Goal: Transaction & Acquisition: Obtain resource

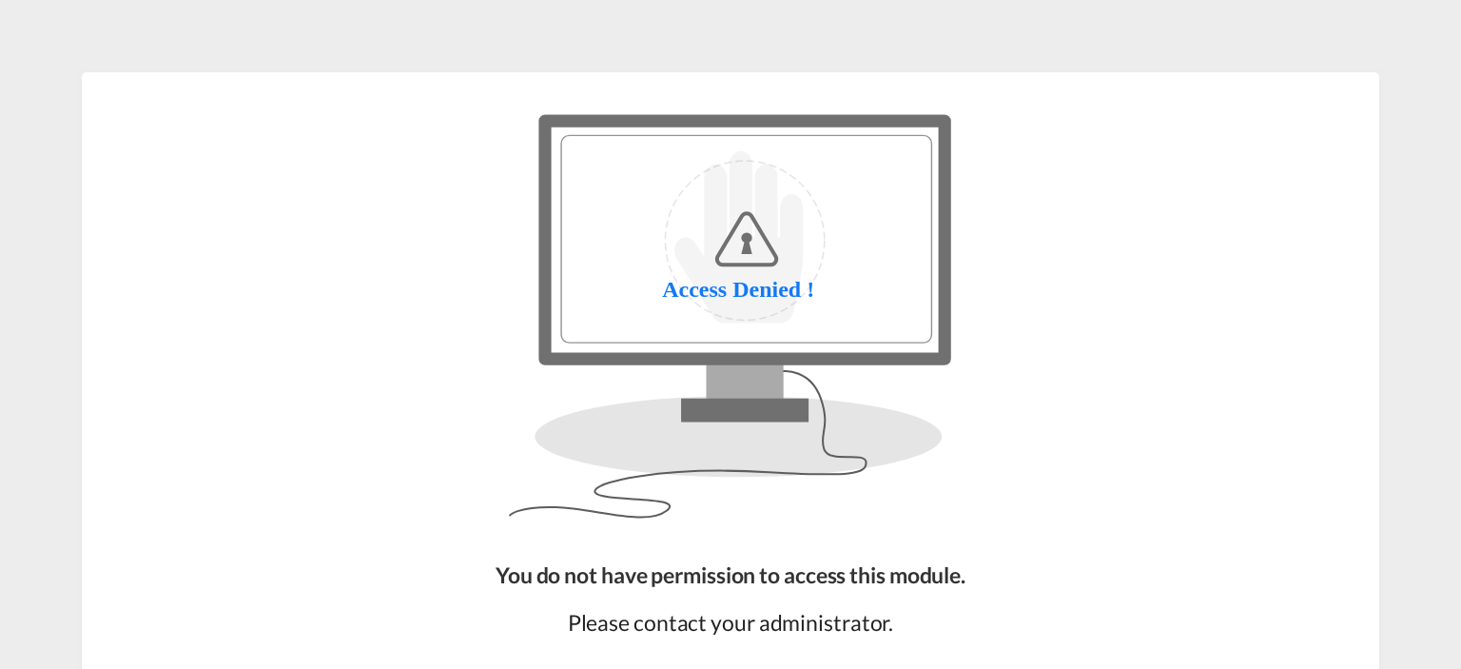
scroll to position [165, 0]
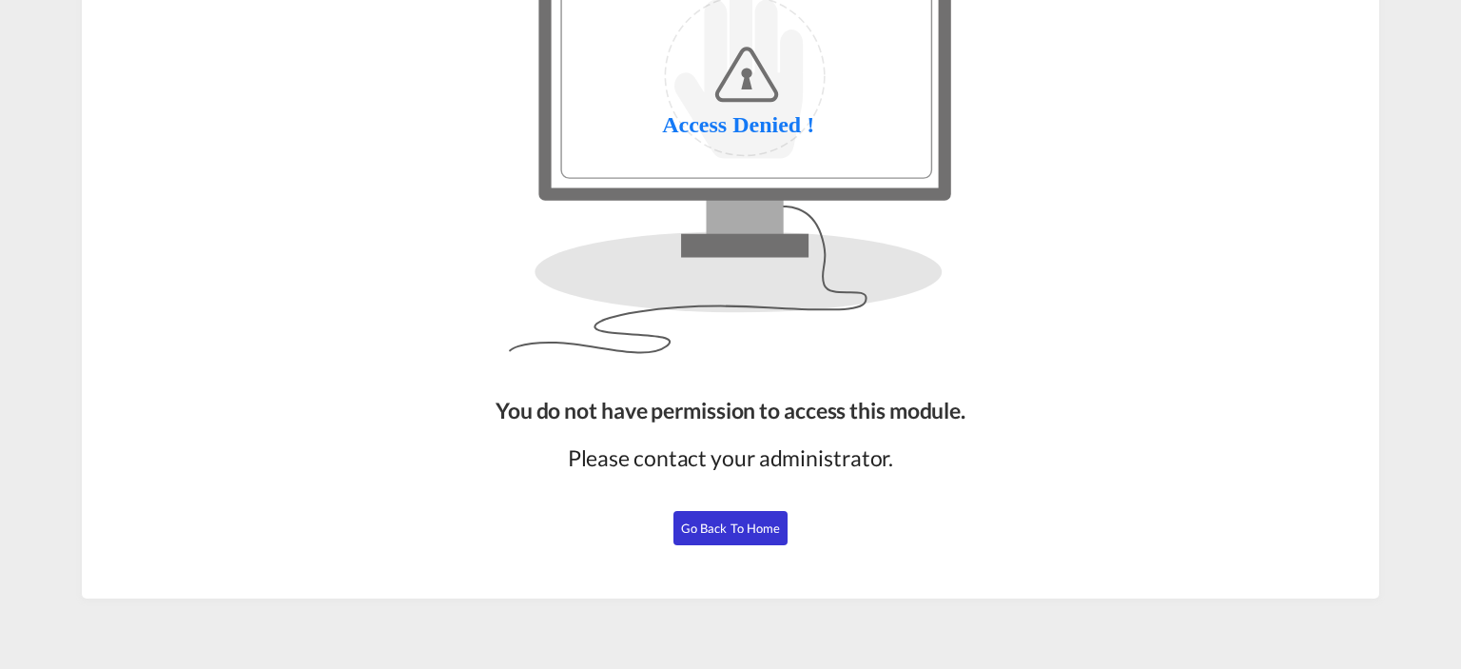
click at [693, 531] on span "Go Back to Home" at bounding box center [731, 527] width 100 height 15
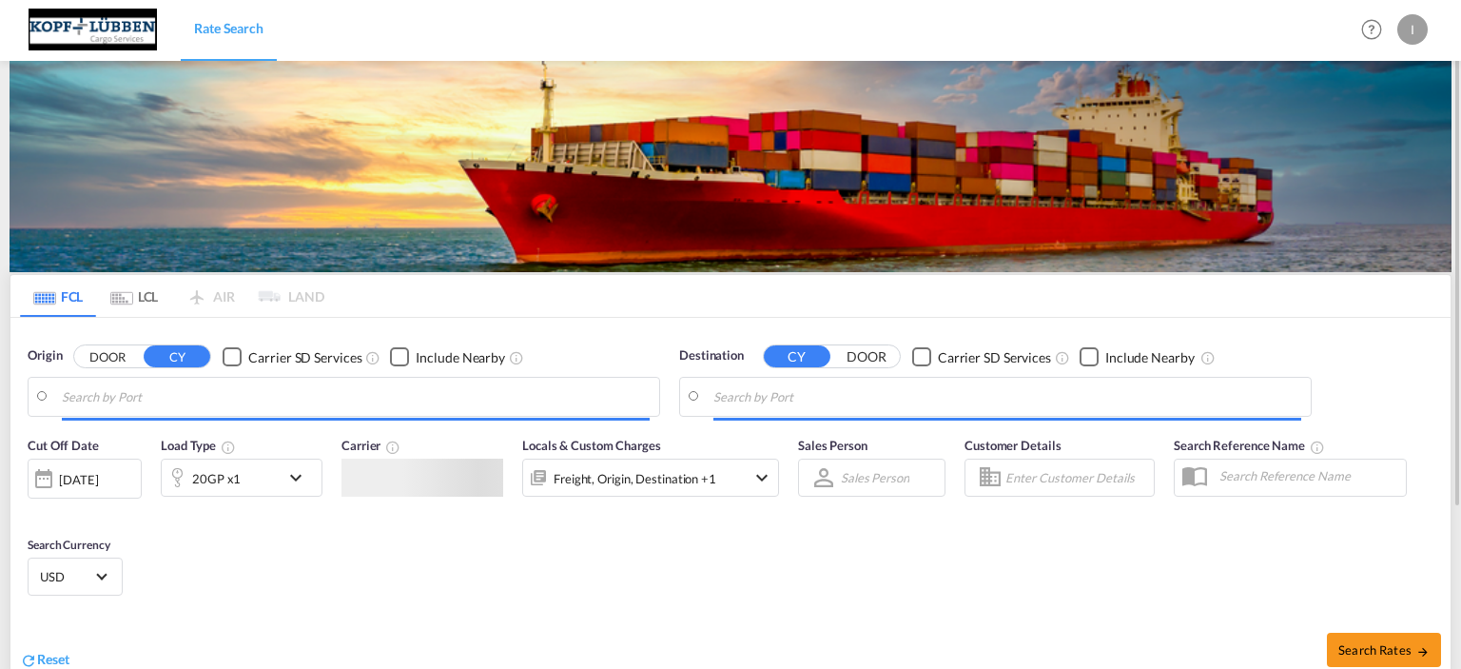
click at [179, 395] on input "Search by Port" at bounding box center [356, 396] width 588 height 29
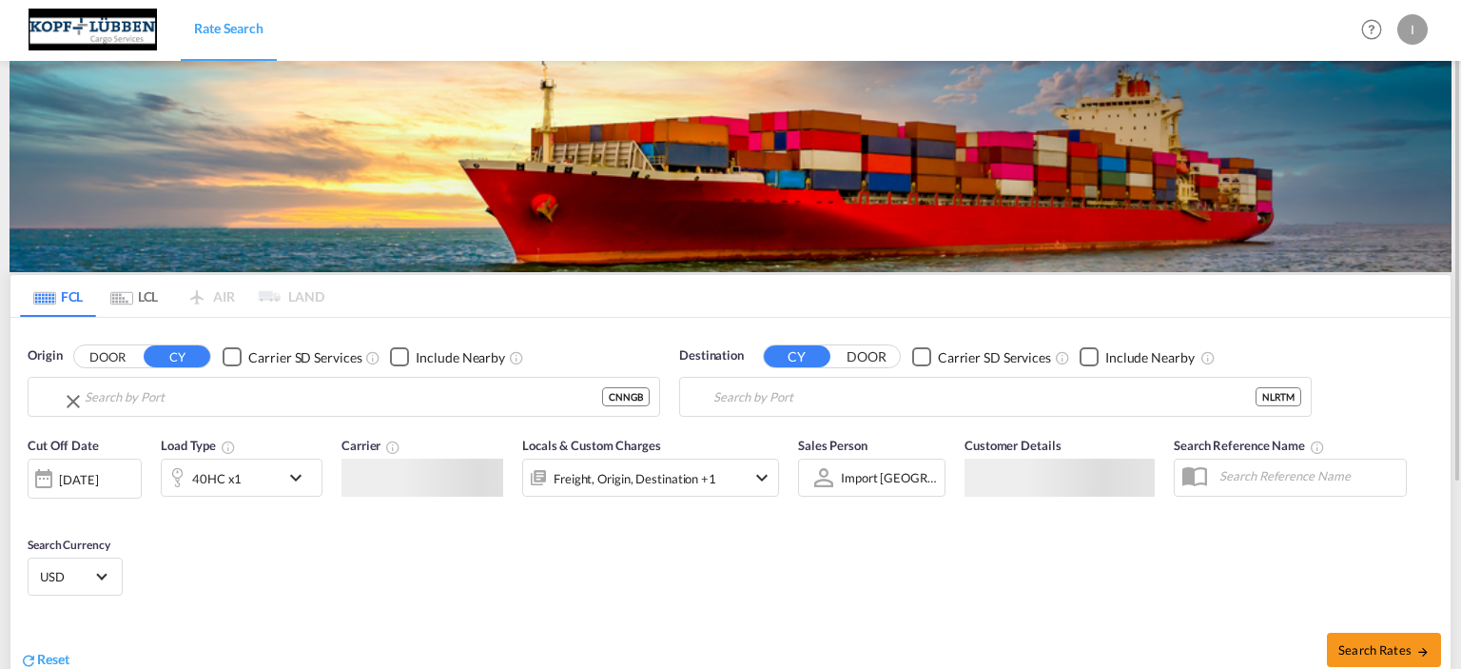
type input "Ningbo, CNNGB"
type input "[GEOGRAPHIC_DATA], NLRTM"
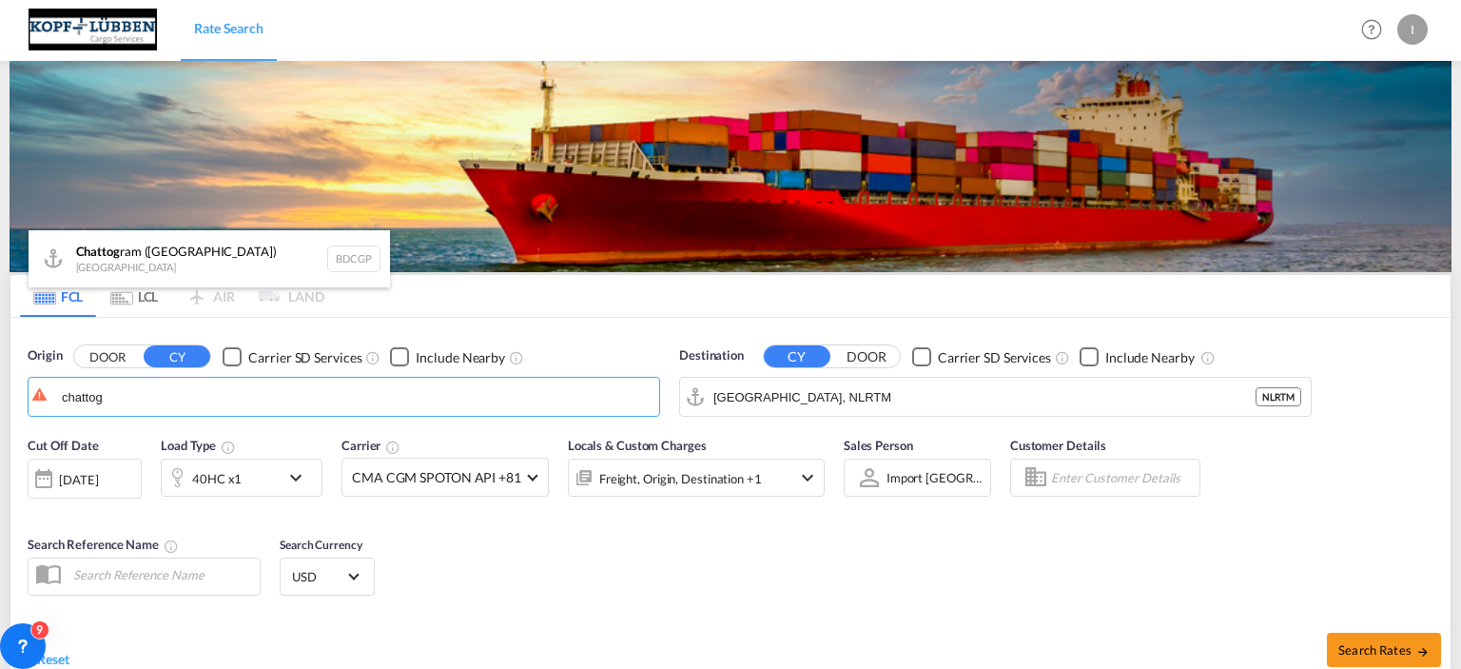
scroll to position [190, 0]
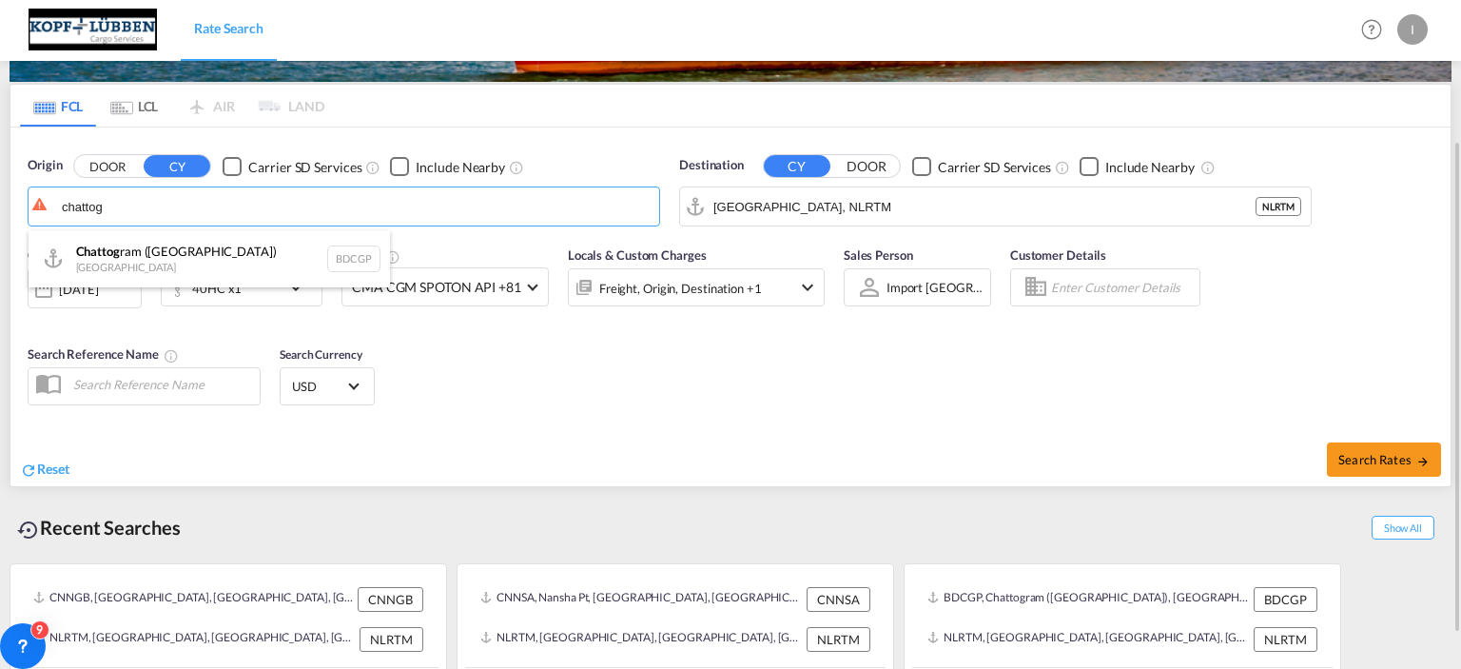
click at [146, 260] on div "Chattog ram (Chittagong) [GEOGRAPHIC_DATA] BDCGP" at bounding box center [209, 258] width 361 height 57
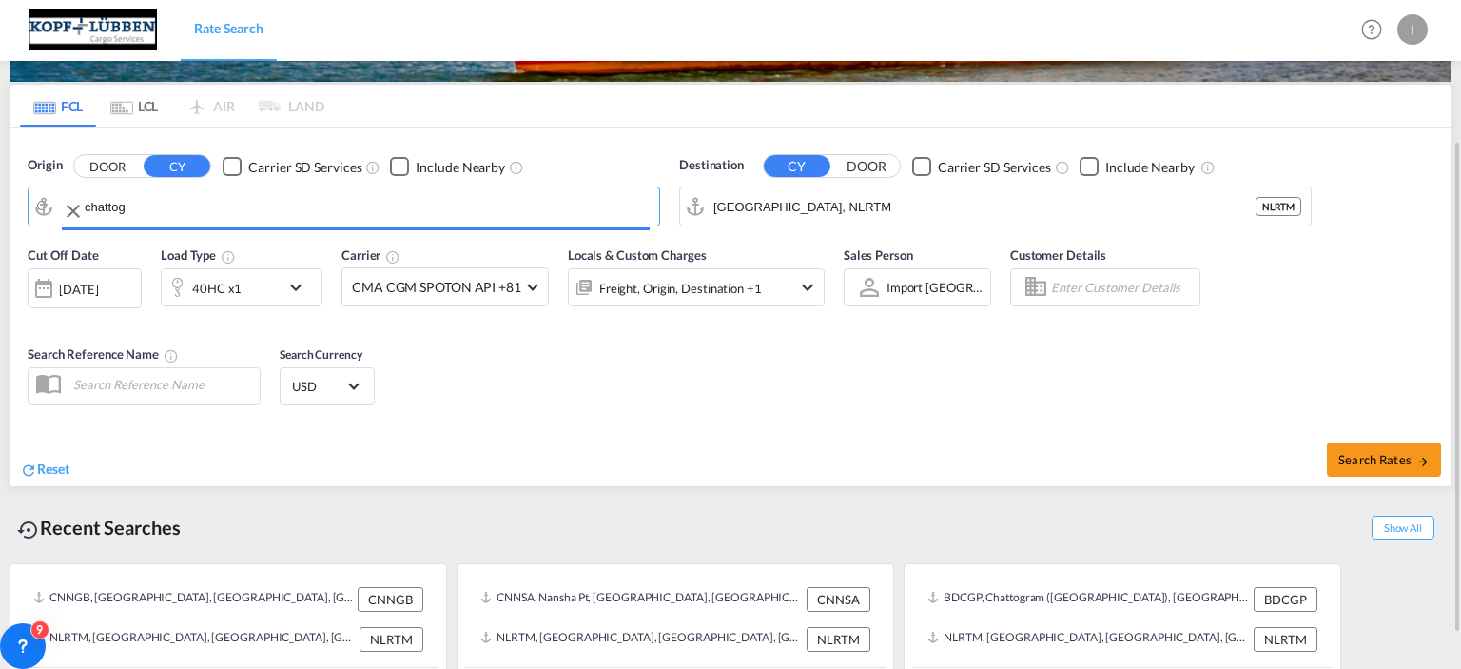
type input "Chattogram (Chittagong), BDCGP"
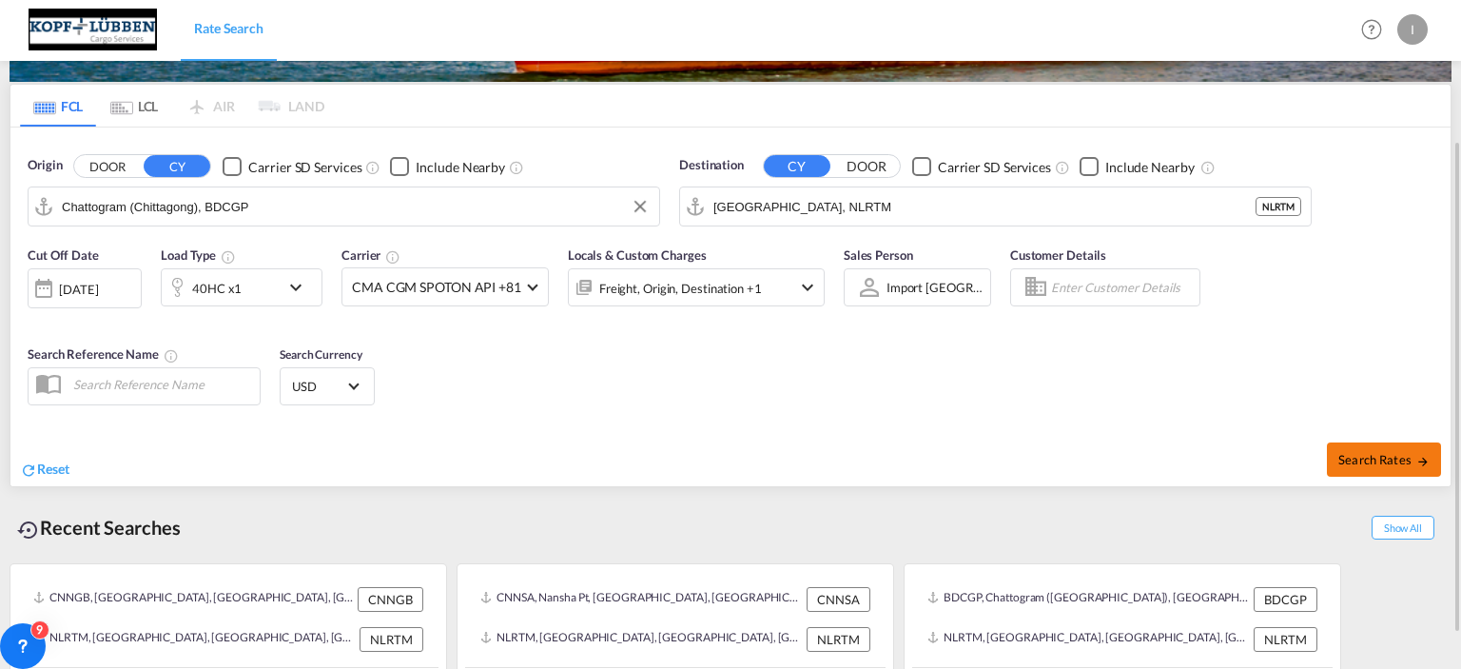
click at [1393, 454] on span "Search Rates" at bounding box center [1383, 459] width 91 height 15
type input "BDCGP to NLRTM / [DATE]"
